Goal: Navigation & Orientation: Find specific page/section

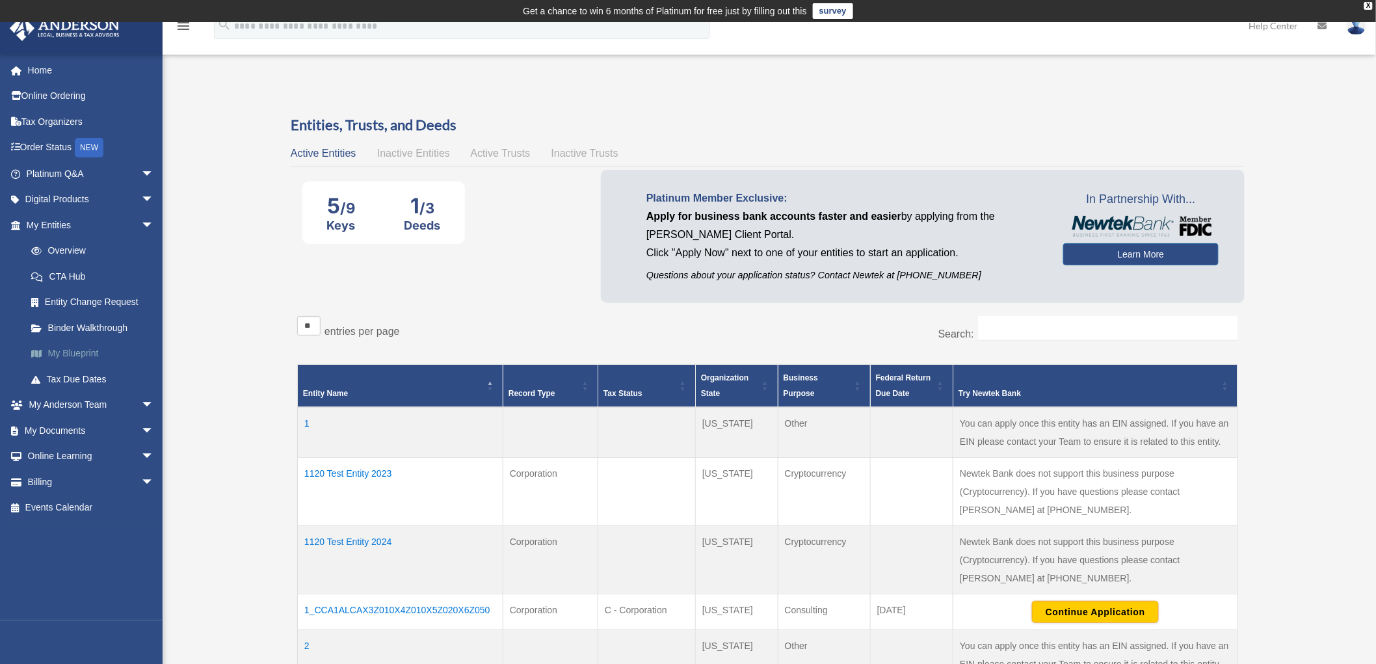
click at [86, 350] on link "My Blueprint" at bounding box center [95, 354] width 155 height 26
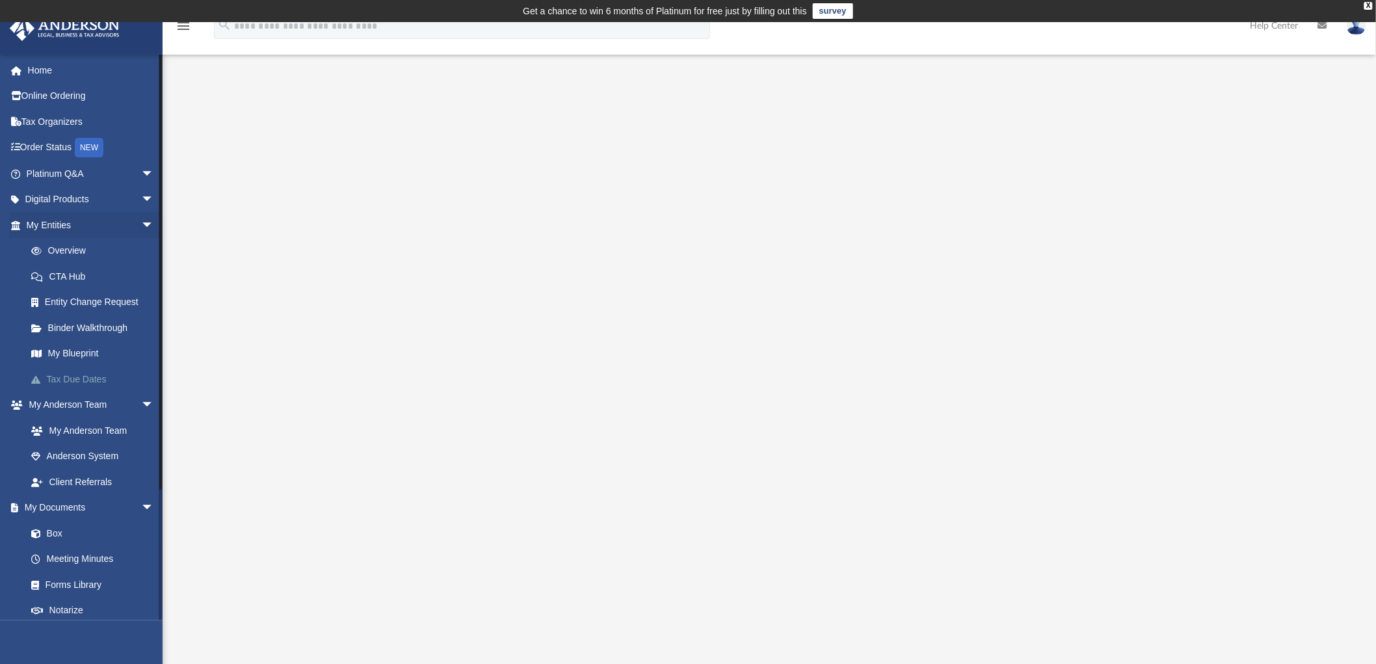
click at [81, 378] on link "Tax Due Dates" at bounding box center [95, 379] width 155 height 26
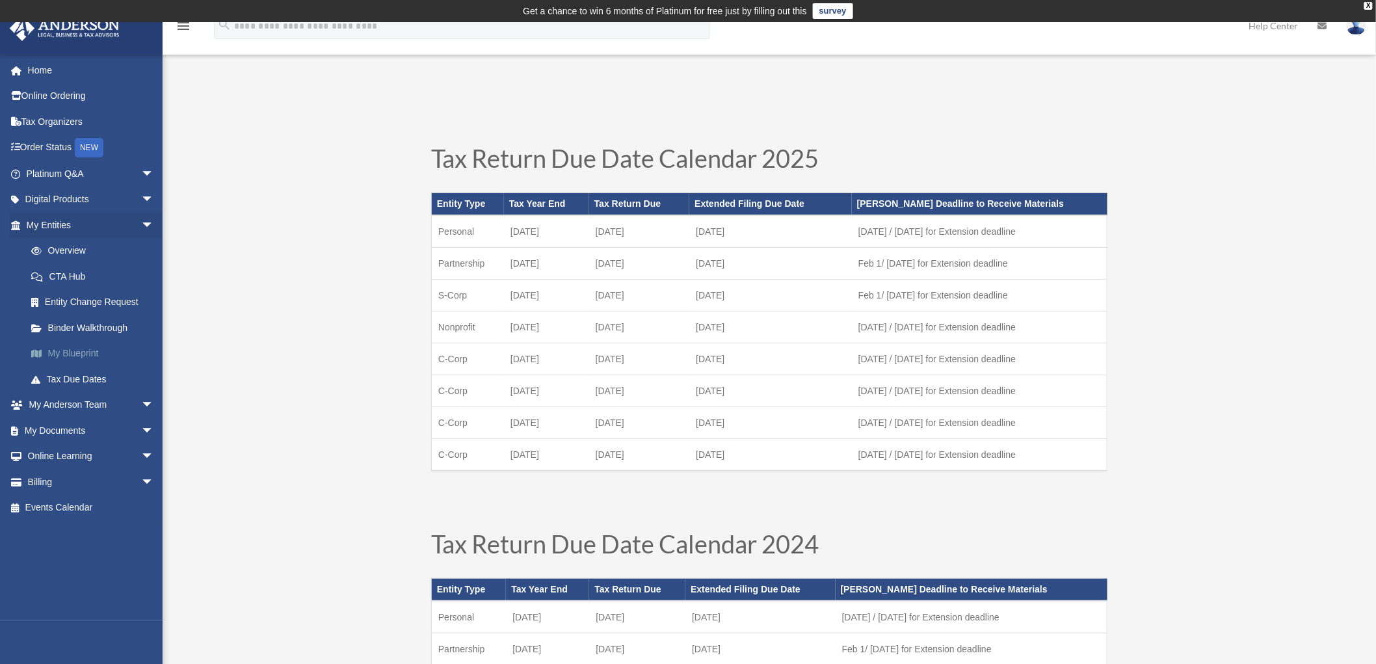
click at [70, 354] on link "My Blueprint" at bounding box center [95, 354] width 155 height 26
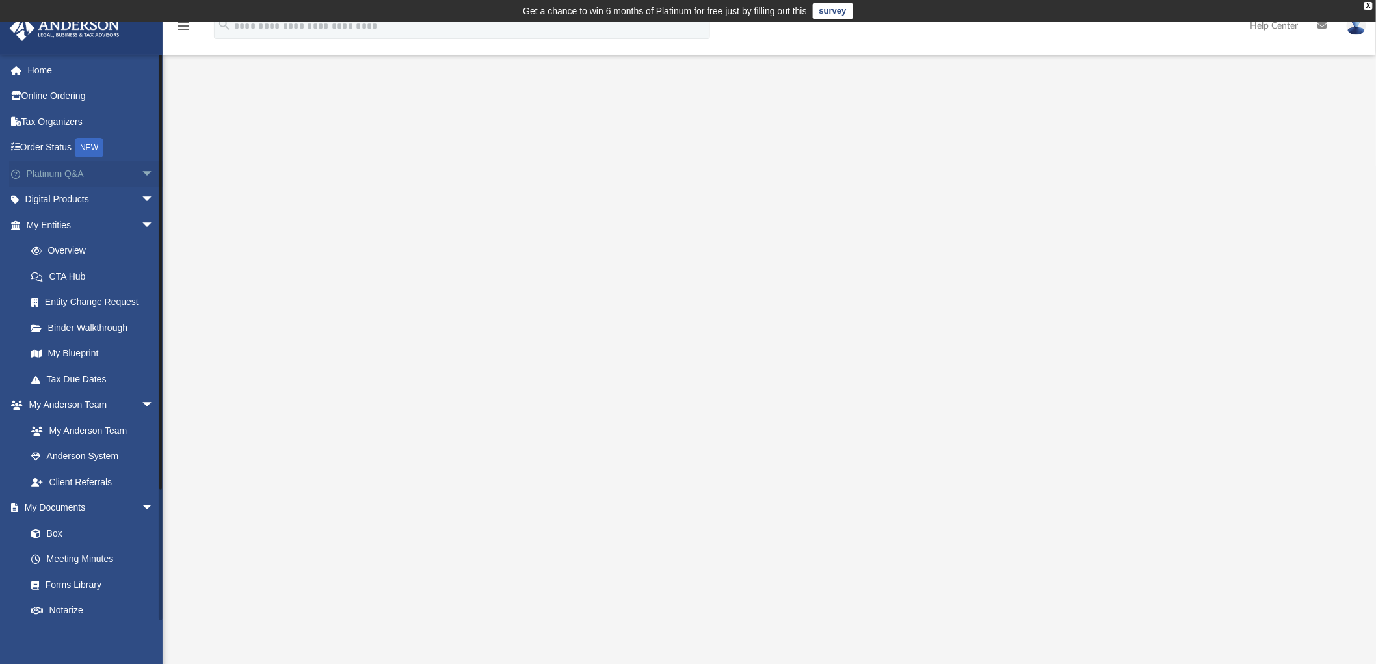
click at [141, 171] on span "arrow_drop_down" at bounding box center [154, 174] width 26 height 27
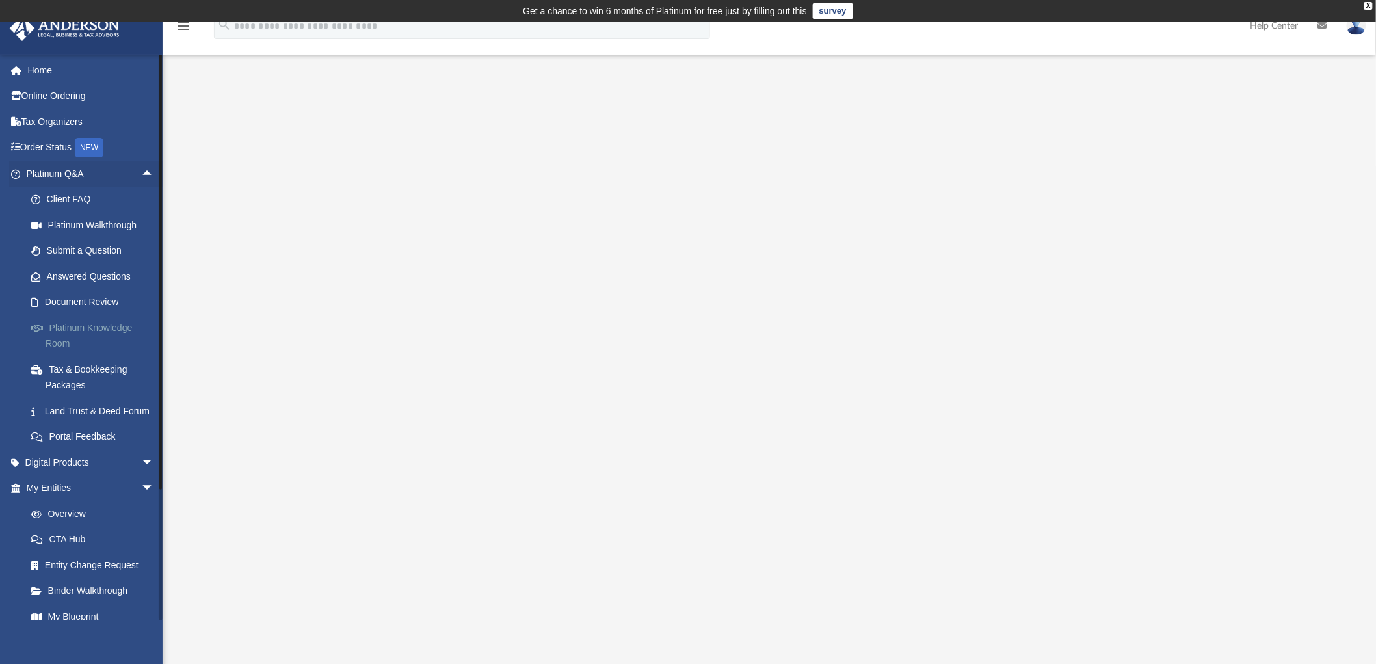
click at [55, 334] on link "Platinum Knowledge Room" at bounding box center [95, 336] width 155 height 42
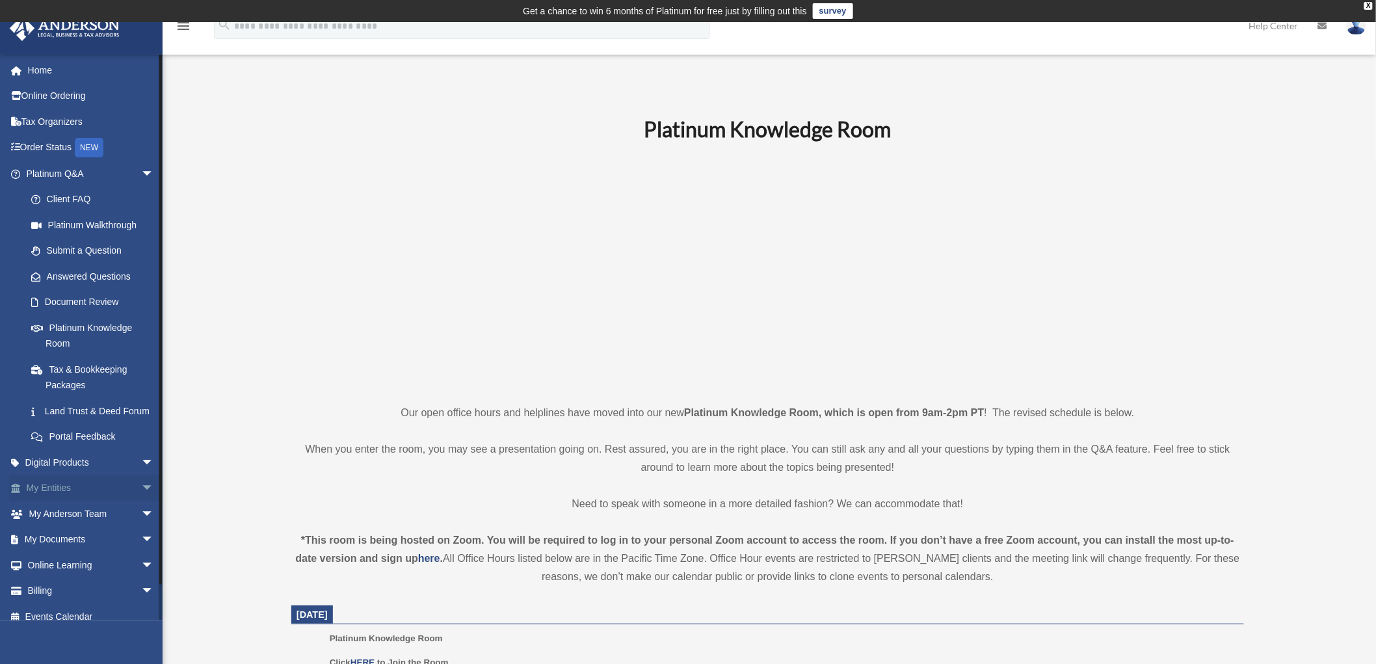
click at [141, 502] on span "arrow_drop_down" at bounding box center [154, 488] width 26 height 27
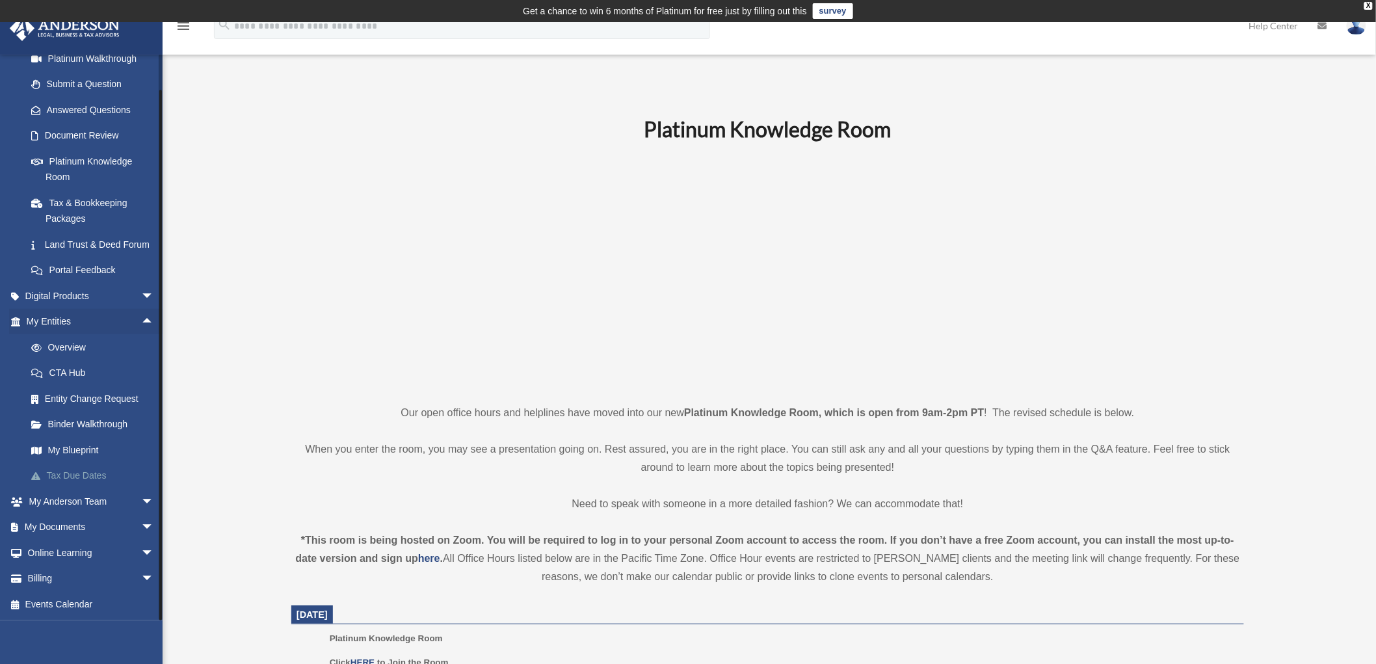
scroll to position [181, 0]
click at [72, 449] on link "My Blueprint" at bounding box center [95, 450] width 155 height 26
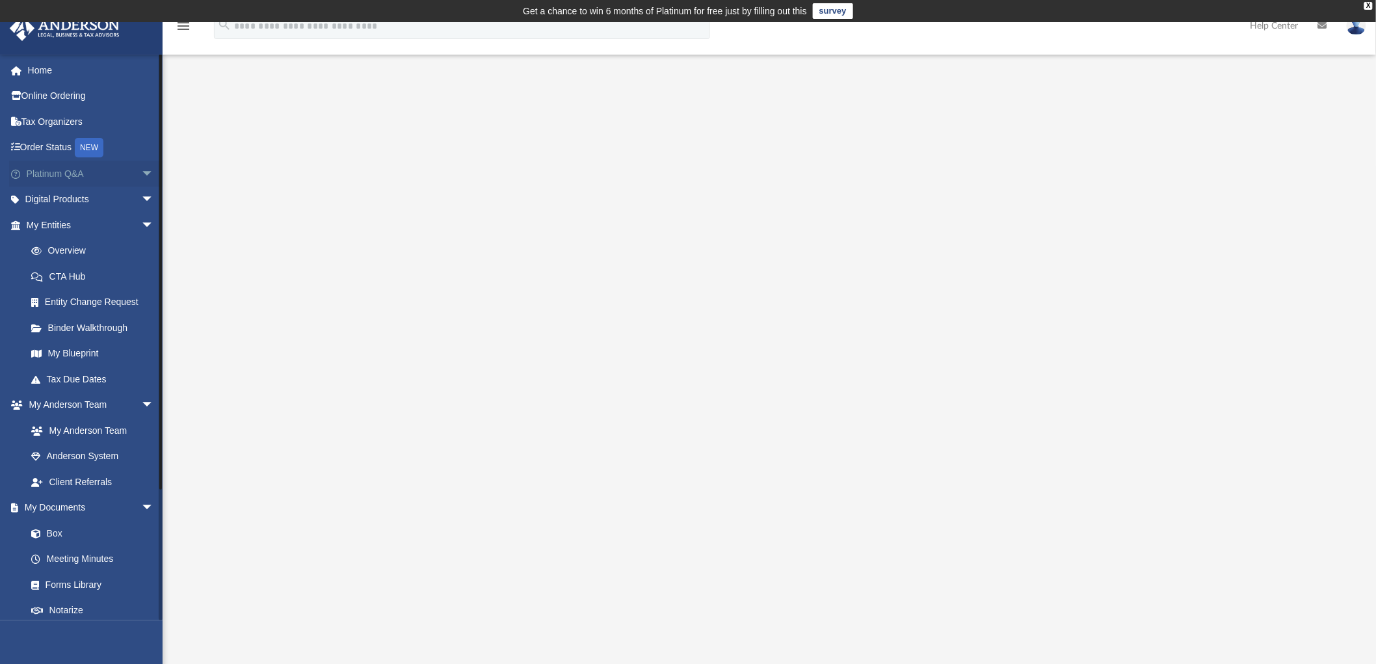
click at [141, 170] on span "arrow_drop_down" at bounding box center [154, 174] width 26 height 27
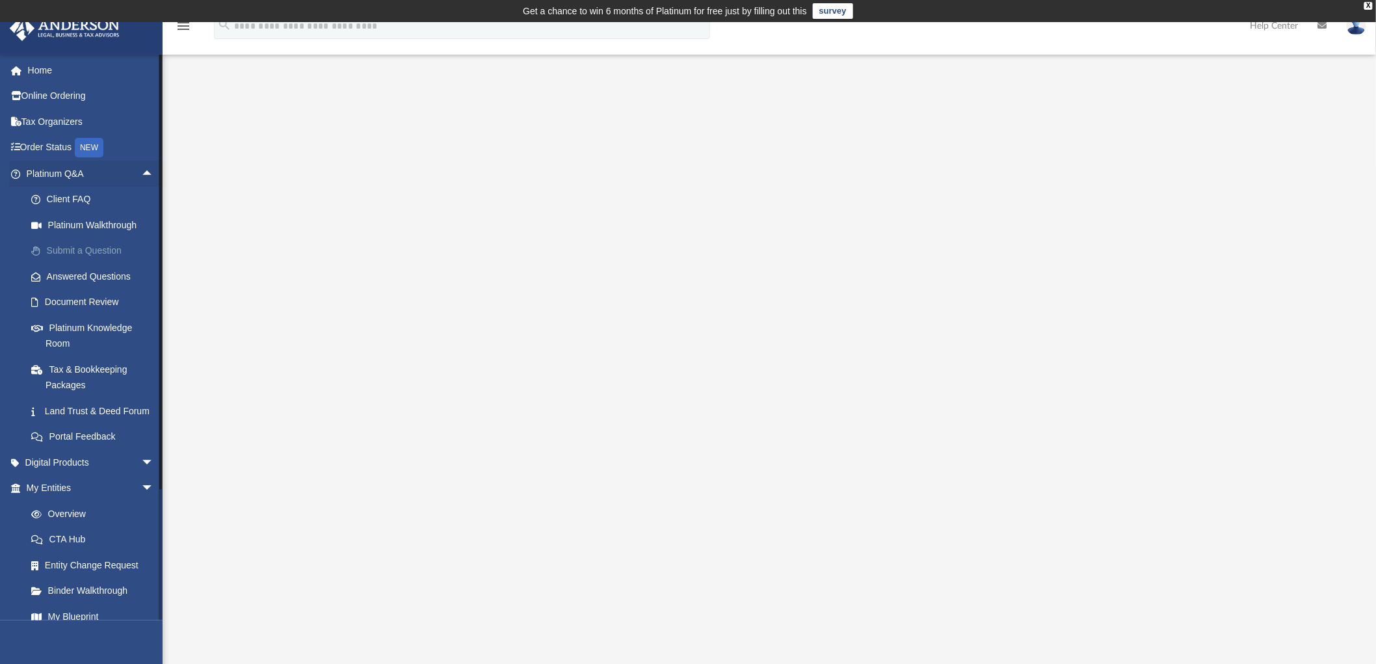
click at [78, 250] on link "Submit a Question" at bounding box center [95, 251] width 155 height 26
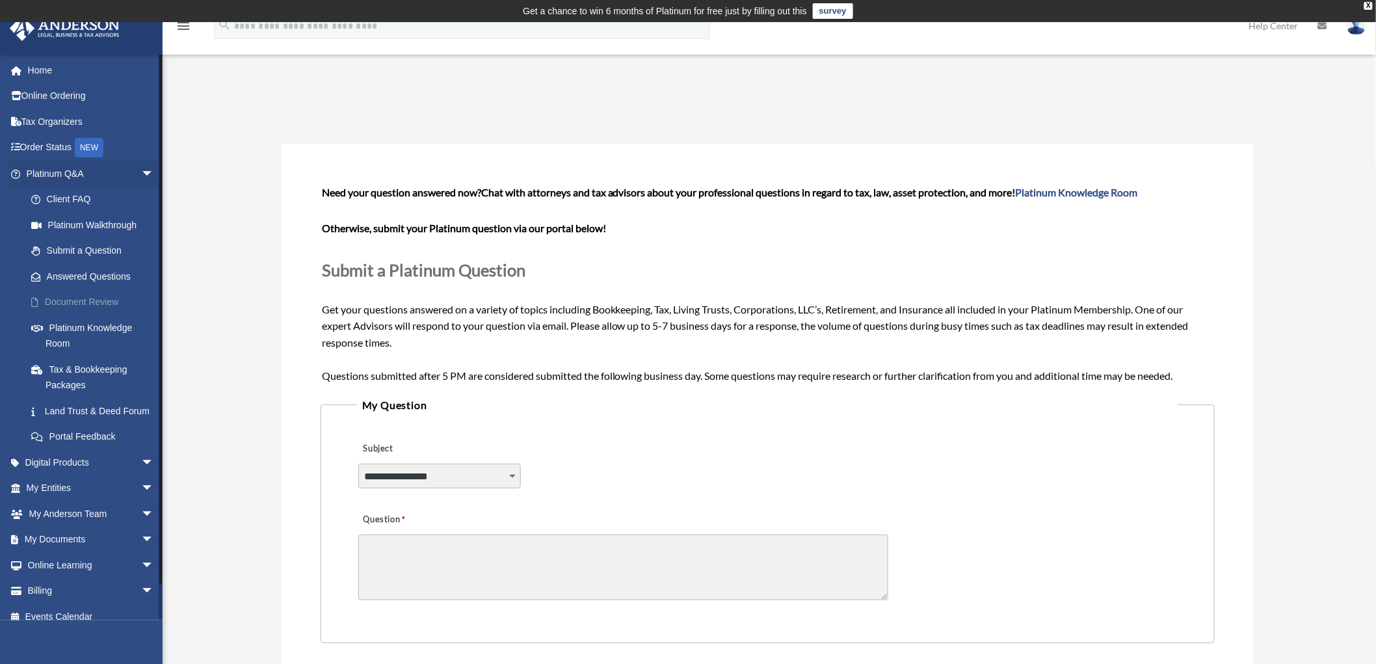
click at [79, 297] on link "Document Review" at bounding box center [95, 302] width 155 height 26
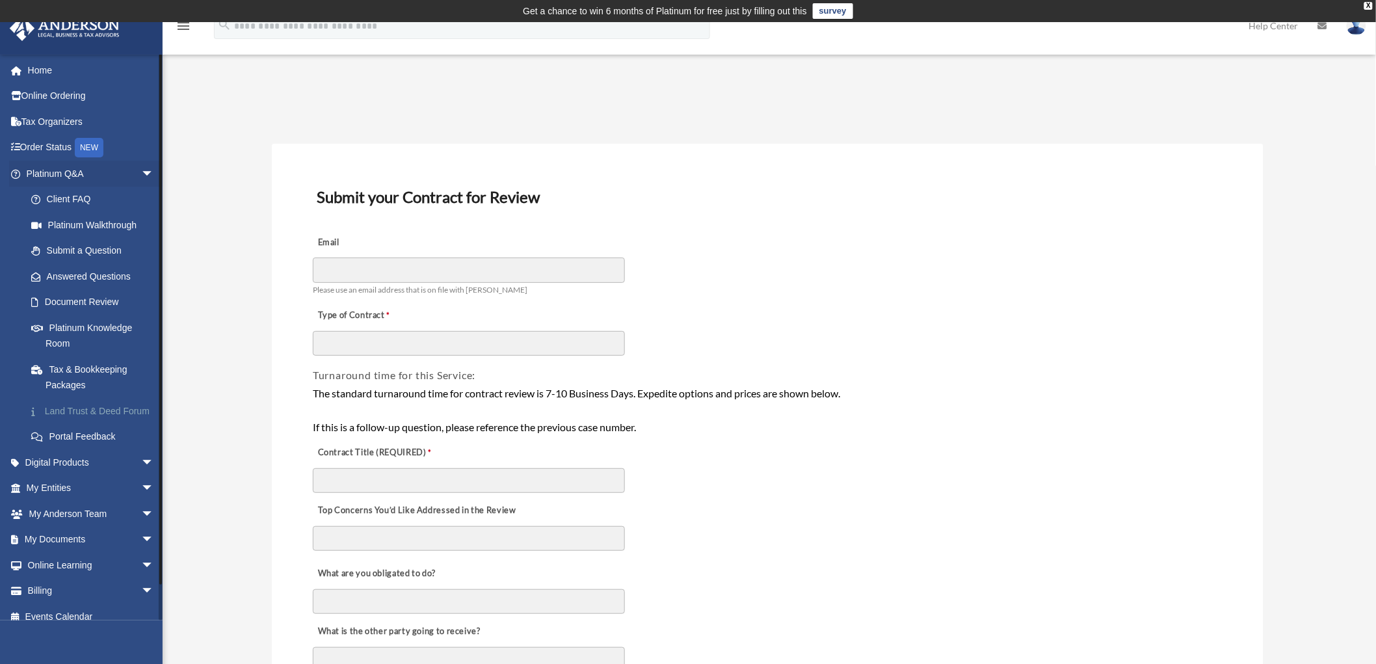
click at [93, 414] on link "Land Trust & Deed Forum" at bounding box center [95, 411] width 155 height 26
